Goal: Check status

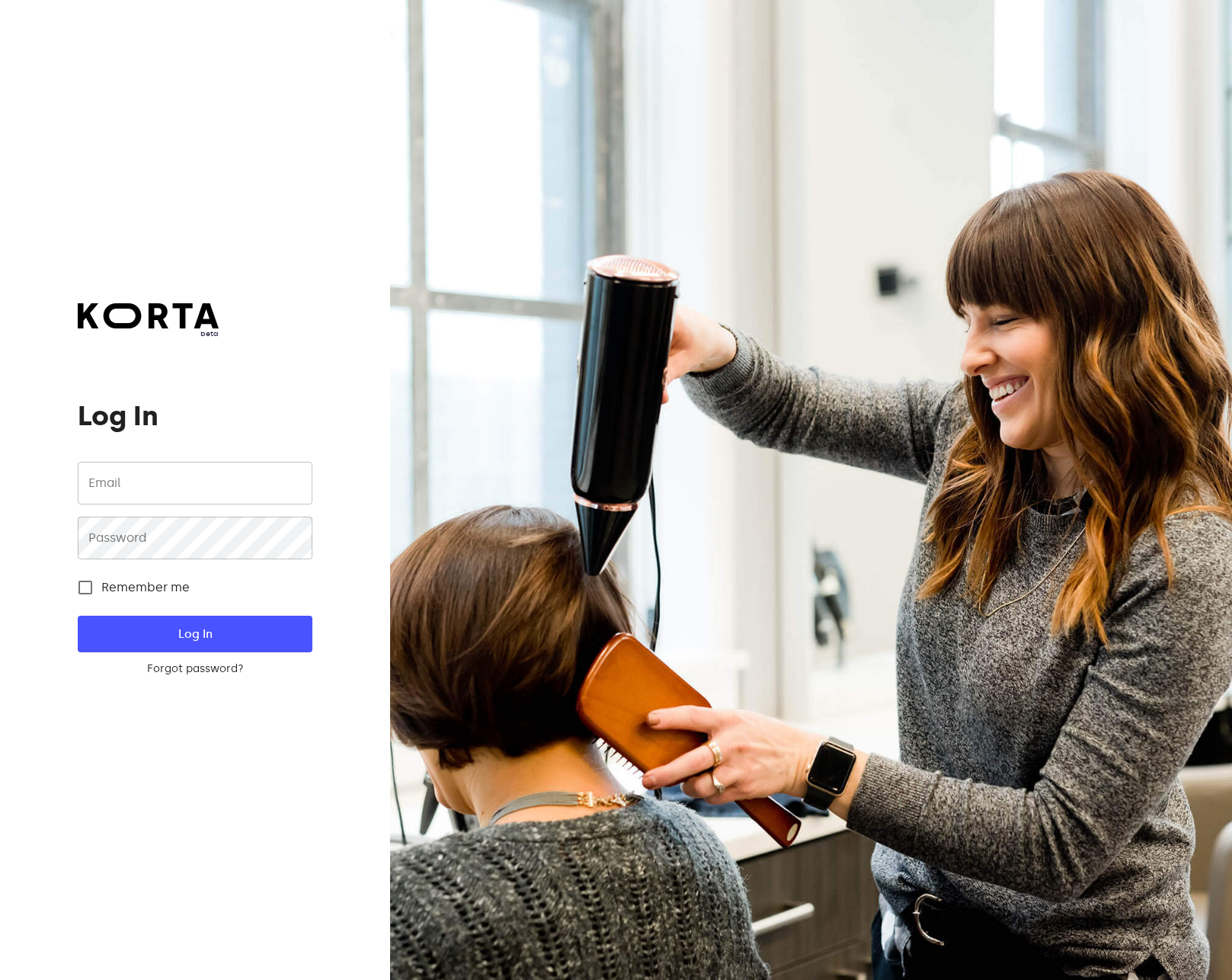
click at [128, 591] on span "Remember me" at bounding box center [145, 587] width 88 height 18
click at [101, 591] on input "Remember me" at bounding box center [85, 588] width 32 height 32
checkbox input "true"
click at [164, 480] on input "email" at bounding box center [195, 483] width 234 height 43
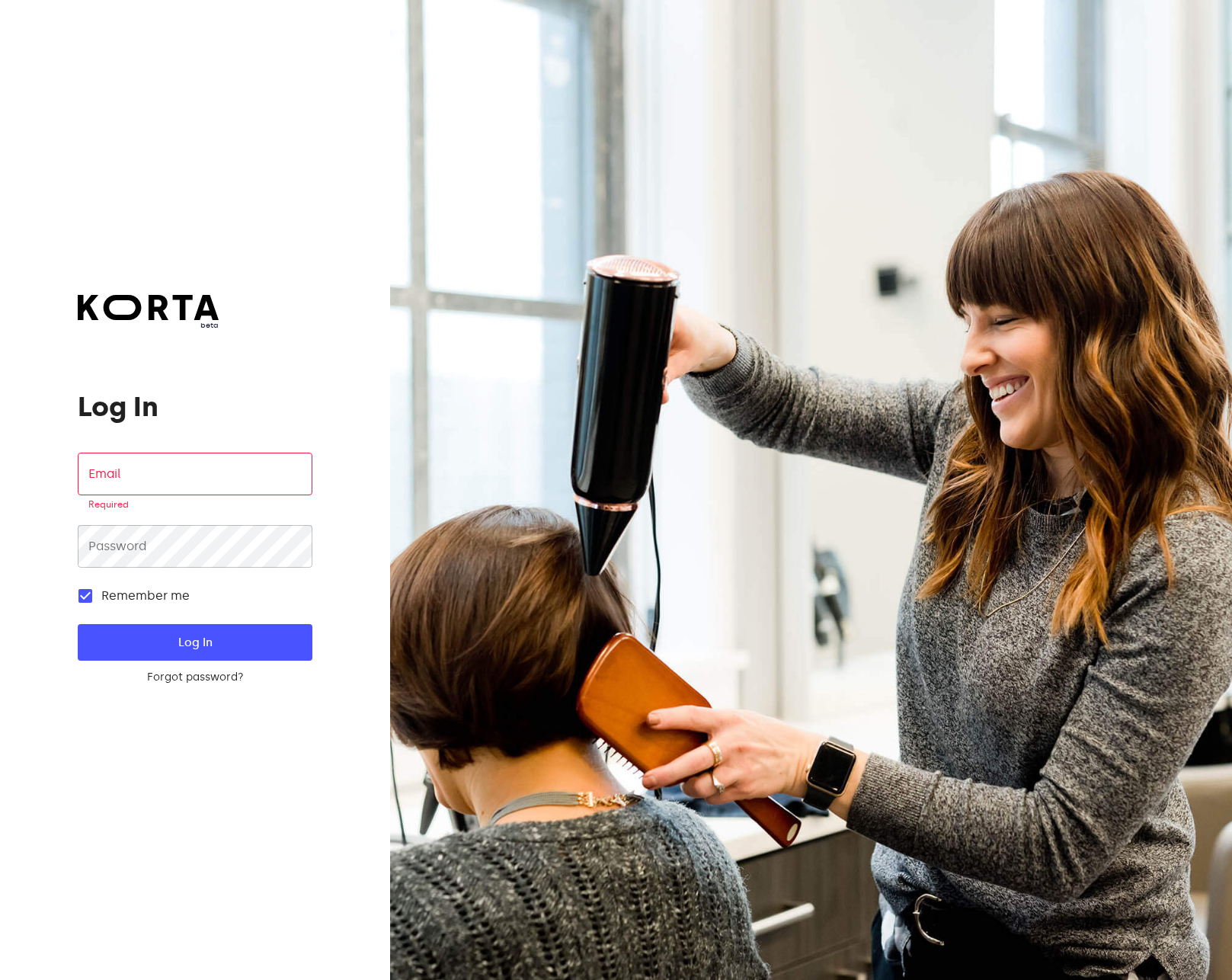
type input "[EMAIL_ADDRESS][DOMAIN_NAME]"
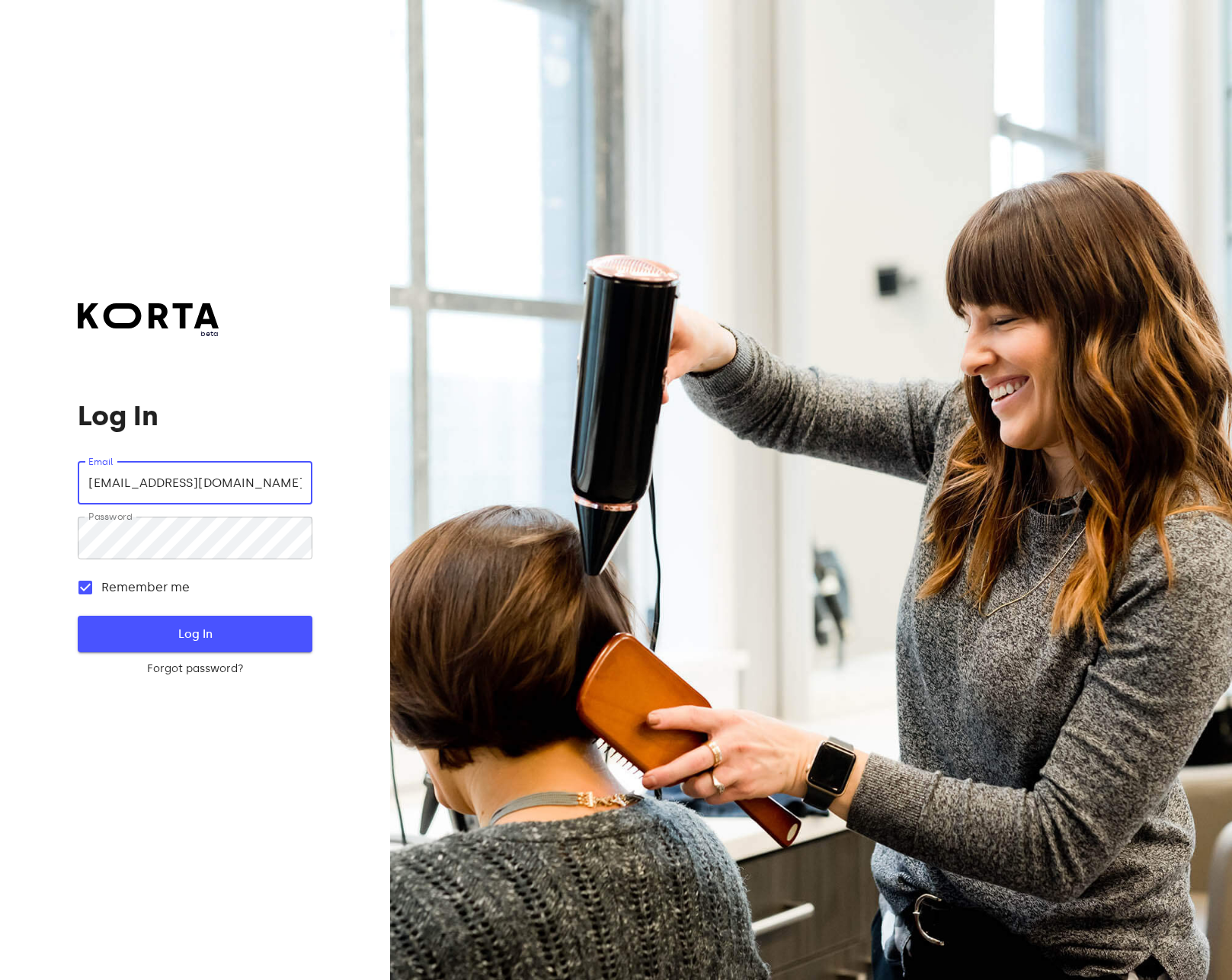
click at [191, 634] on span "Log In" at bounding box center [194, 634] width 185 height 20
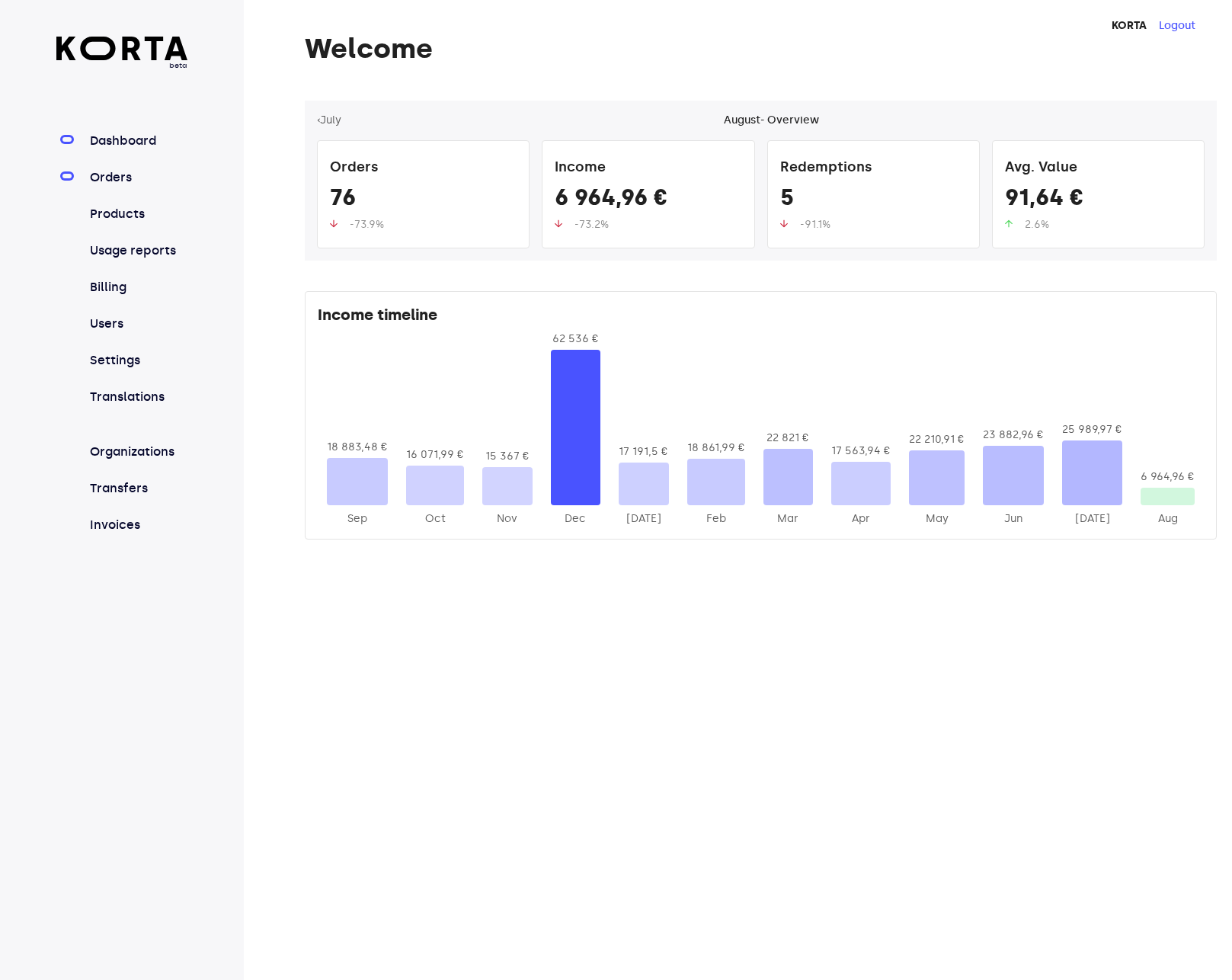
click at [95, 172] on link "Orders" at bounding box center [137, 177] width 101 height 18
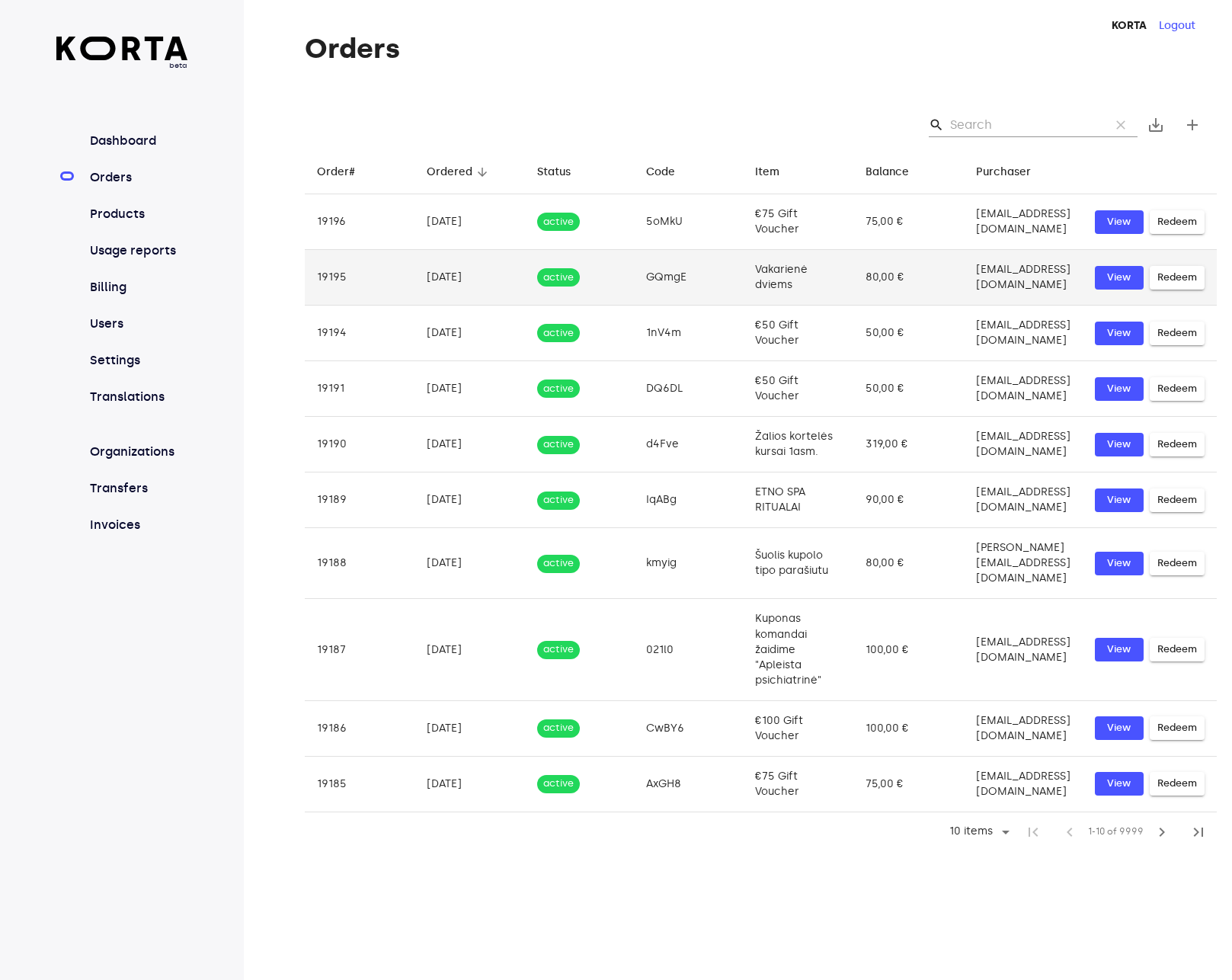
click at [572, 272] on td "active" at bounding box center [580, 277] width 109 height 55
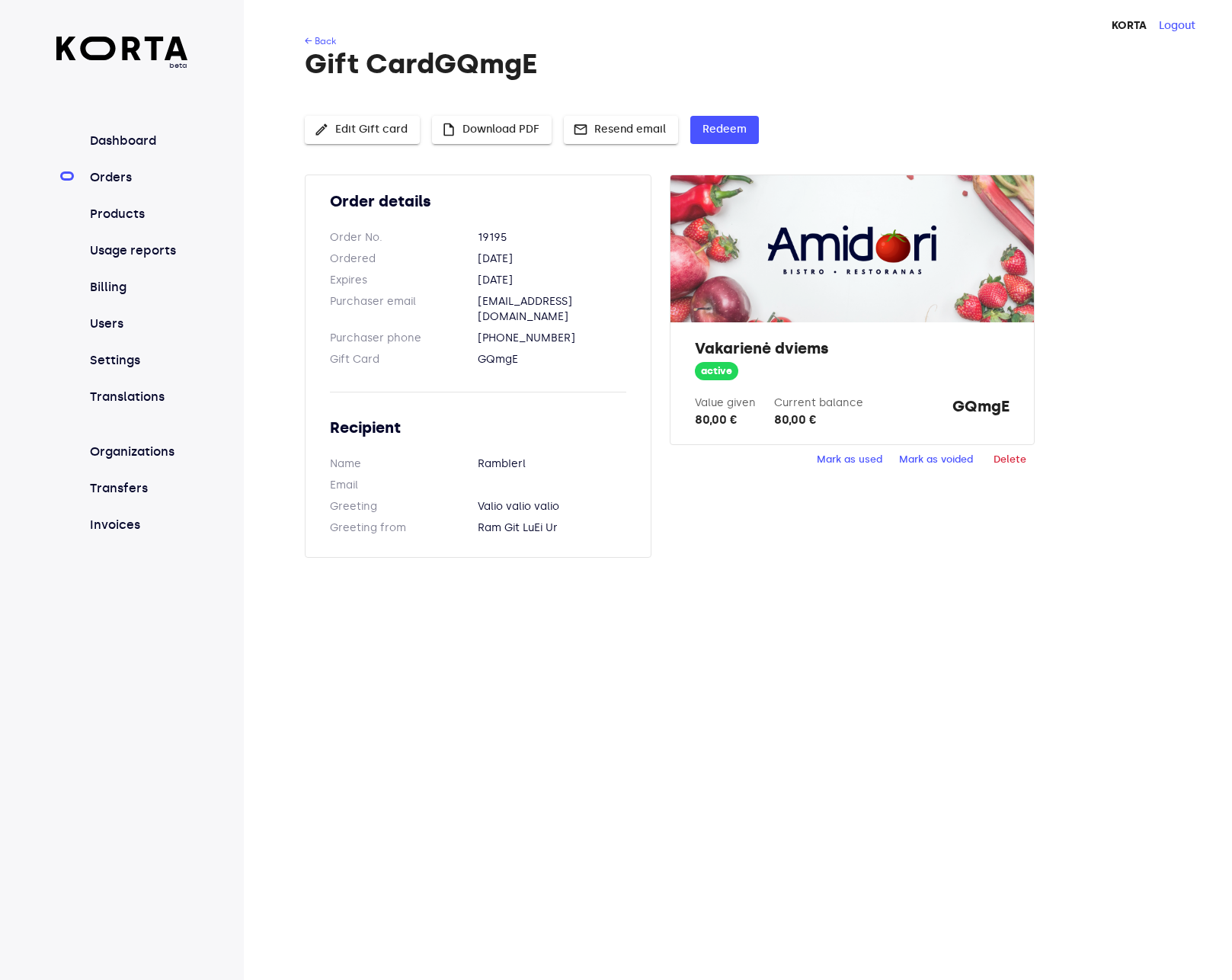
click at [654, 590] on div "KORTA Logout ← Back Gift Card GQmgE edit Edit Gift card insert_drive_file Downl…" at bounding box center [738, 490] width 988 height 980
click at [326, 45] on link "← Back" at bounding box center [320, 41] width 31 height 10
